Goal: Find contact information: Find contact information

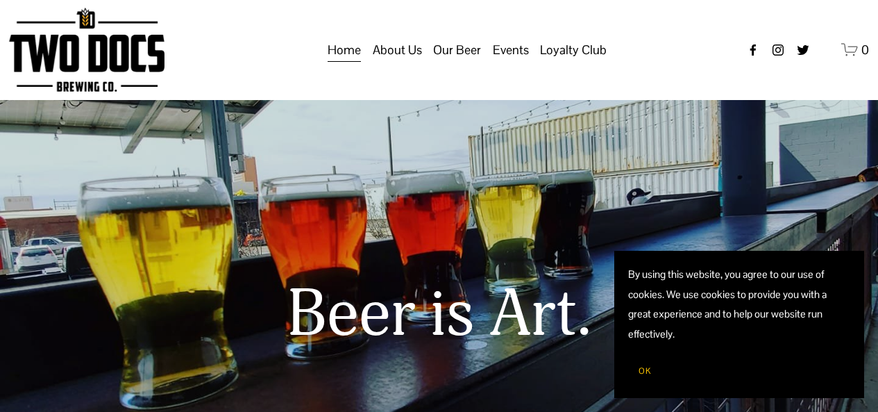
click at [0, 0] on span "Private Events" at bounding box center [0, 0] width 0 height 0
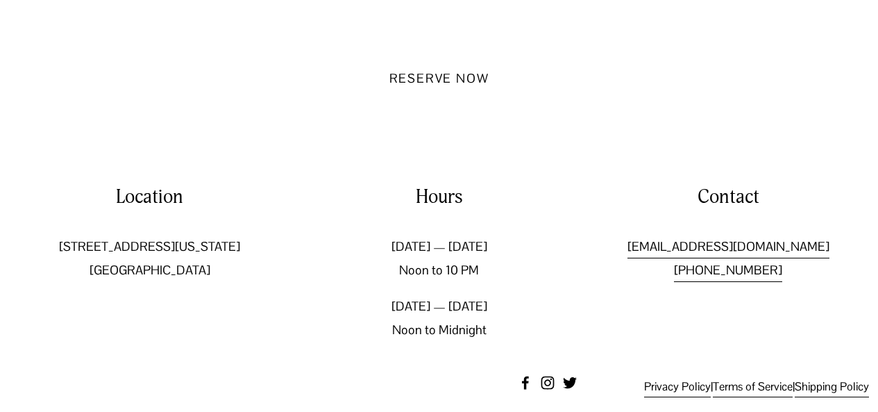
scroll to position [1559, 0]
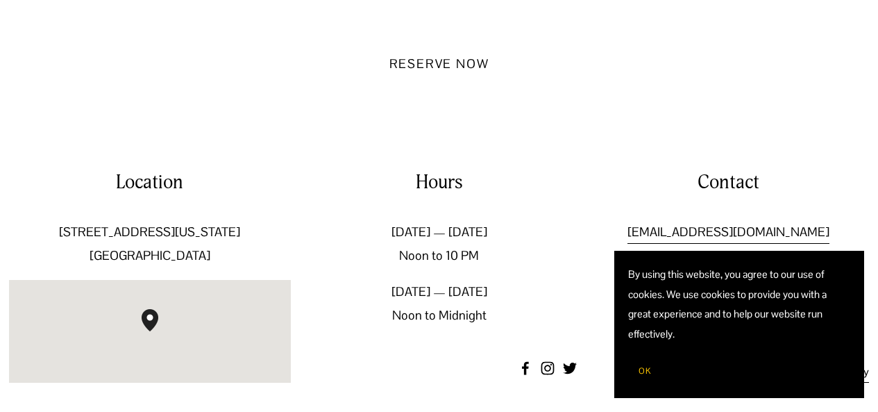
click at [839, 226] on p "[EMAIL_ADDRESS][DOMAIN_NAME] [PHONE_NUMBER]" at bounding box center [728, 243] width 282 height 47
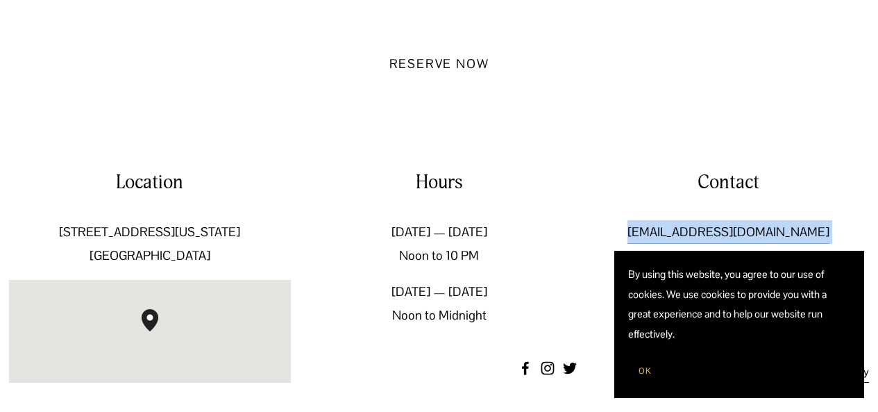
click at [839, 226] on p "[EMAIL_ADDRESS][DOMAIN_NAME] [PHONE_NUMBER]" at bounding box center [728, 243] width 282 height 47
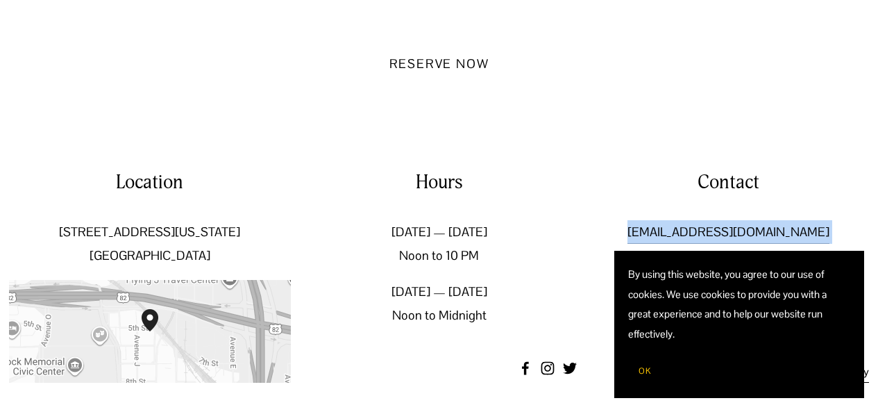
click at [839, 226] on p "[EMAIL_ADDRESS][DOMAIN_NAME] [PHONE_NUMBER]" at bounding box center [728, 243] width 282 height 47
copy link "[EMAIL_ADDRESS][DOMAIN_NAME]"
